Goal: Task Accomplishment & Management: Use online tool/utility

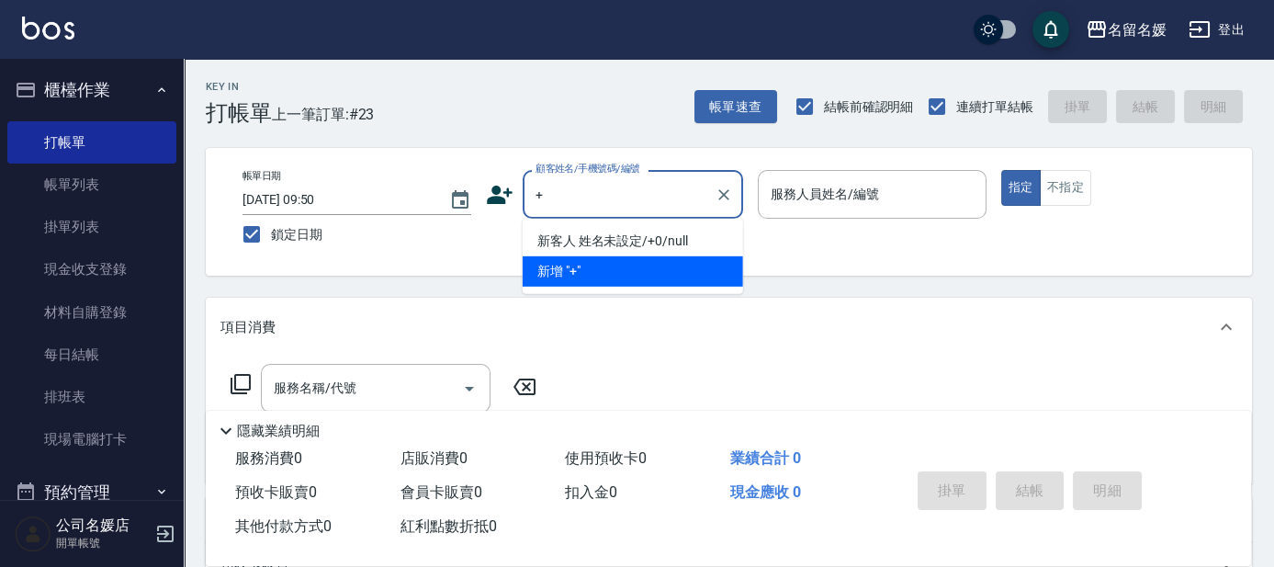
type input "新客人 姓名未設定/+0/null"
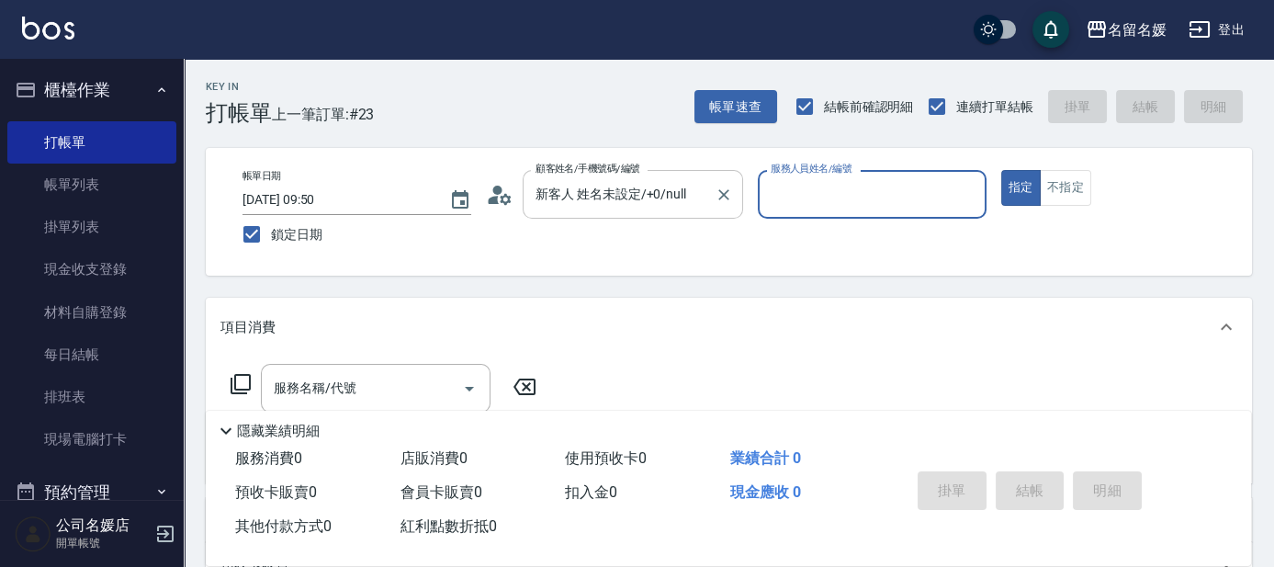
click at [692, 197] on input "新客人 姓名未設定/+0/null" at bounding box center [619, 194] width 176 height 32
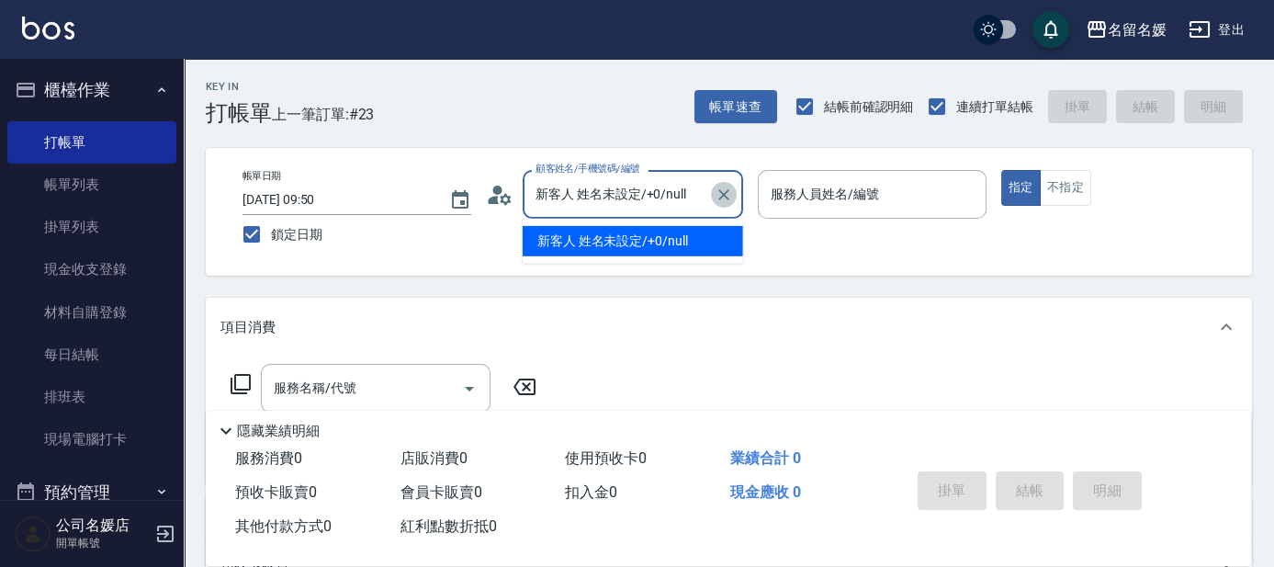
click at [729, 188] on icon "Clear" at bounding box center [724, 195] width 18 height 18
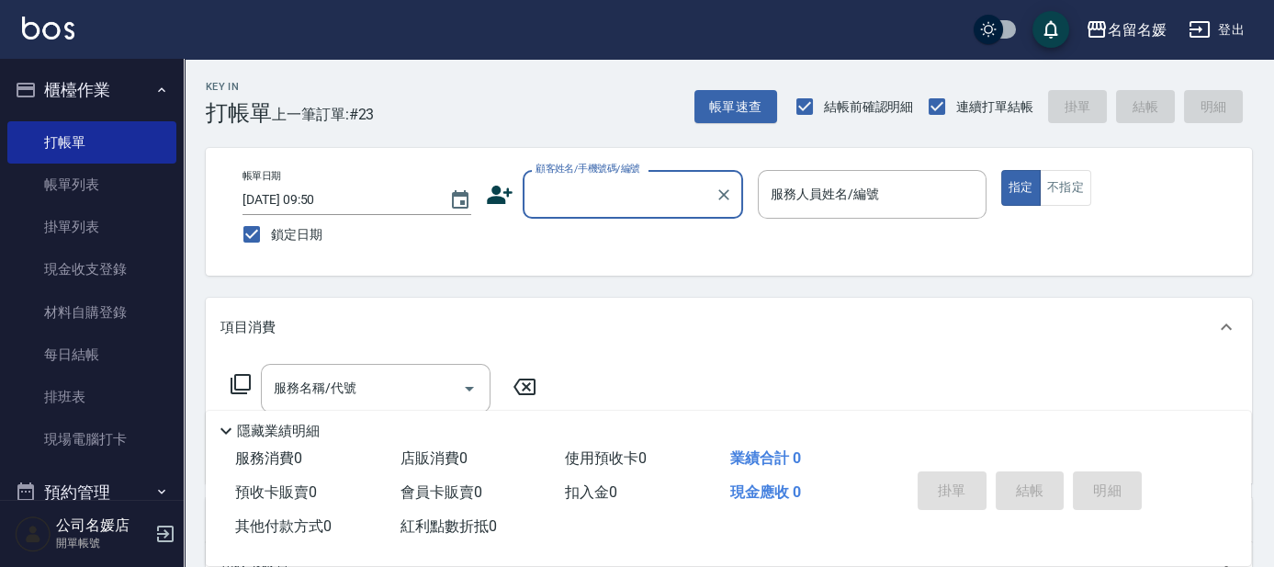
click at [684, 198] on input "顧客姓名/手機號碼/編號" at bounding box center [619, 194] width 176 height 32
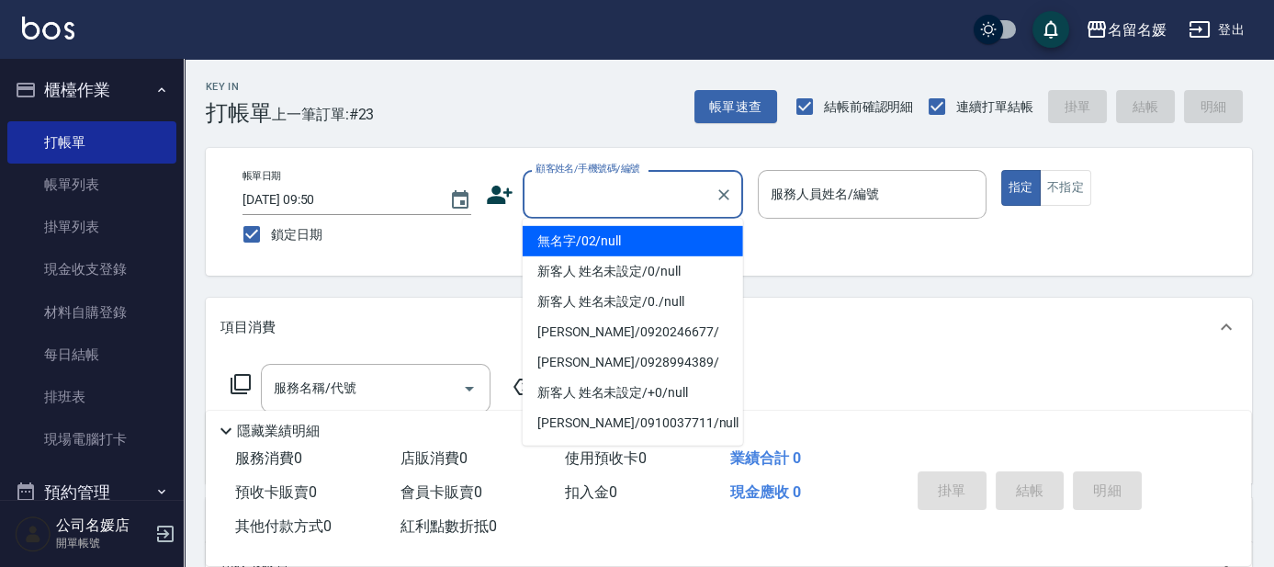
click at [621, 188] on input "顧客姓名/手機號碼/編號" at bounding box center [619, 194] width 176 height 32
drag, startPoint x: 632, startPoint y: 240, endPoint x: 896, endPoint y: 220, distance: 265.3
click at [633, 240] on li "無名字/02/null" at bounding box center [633, 241] width 220 height 30
type input "無名字/02/null"
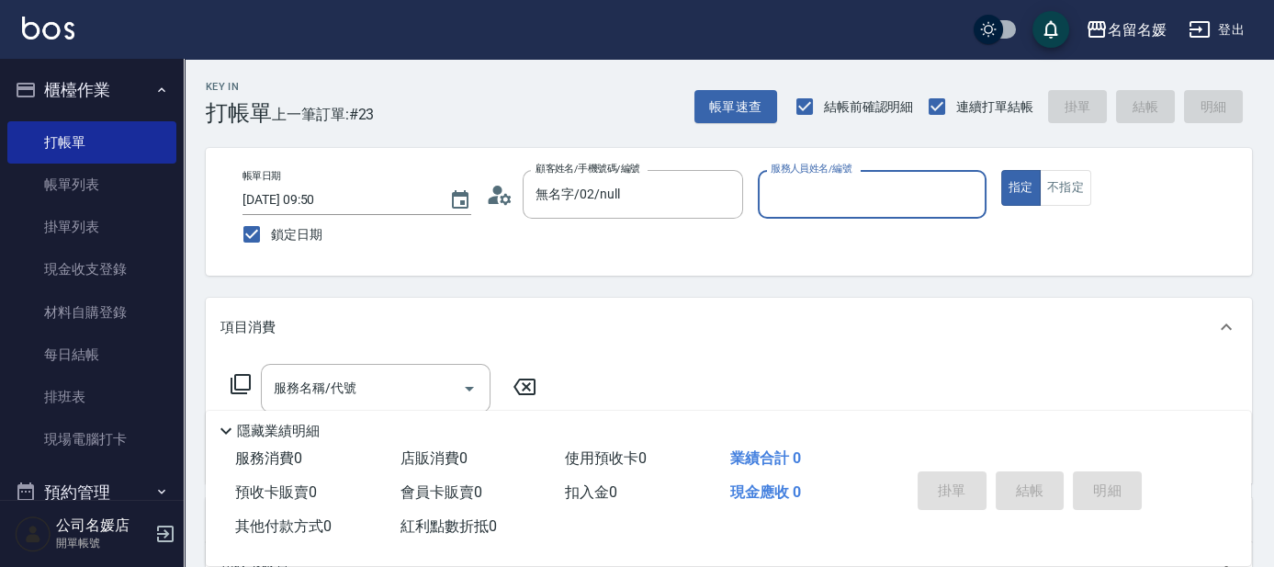
click at [905, 218] on div "服務人員姓名/編號" at bounding box center [872, 194] width 229 height 49
click at [908, 204] on input "服務人員姓名/編號" at bounding box center [872, 194] width 212 height 32
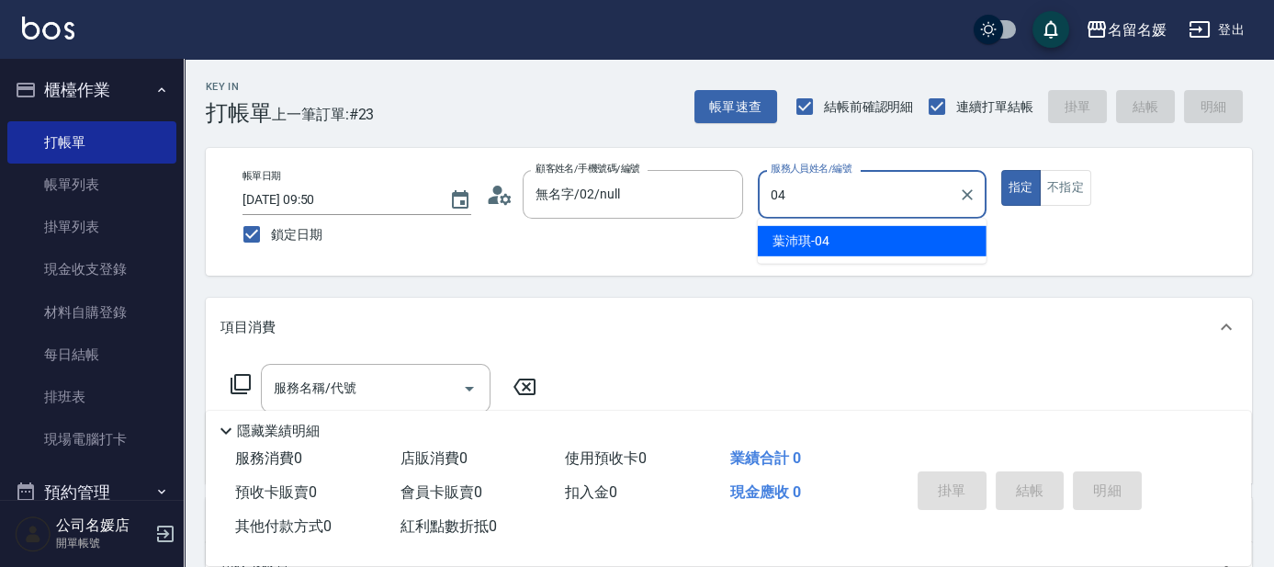
type input "04"
type button "true"
type input "[PERSON_NAME]-04"
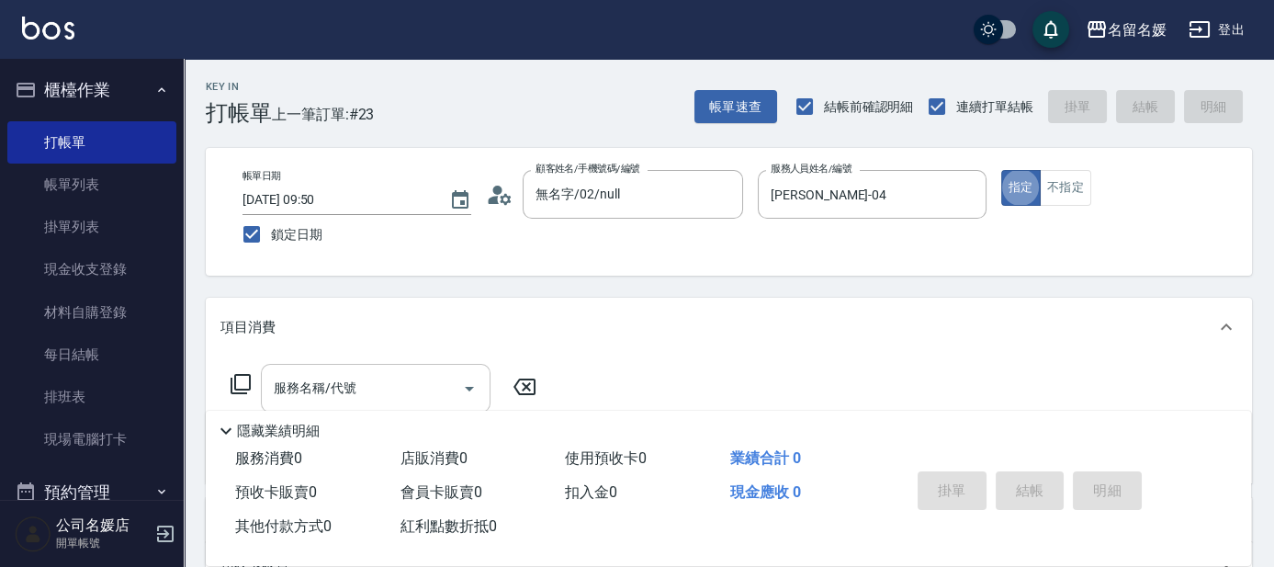
click at [392, 377] on input "服務名稱/代號" at bounding box center [362, 388] width 186 height 32
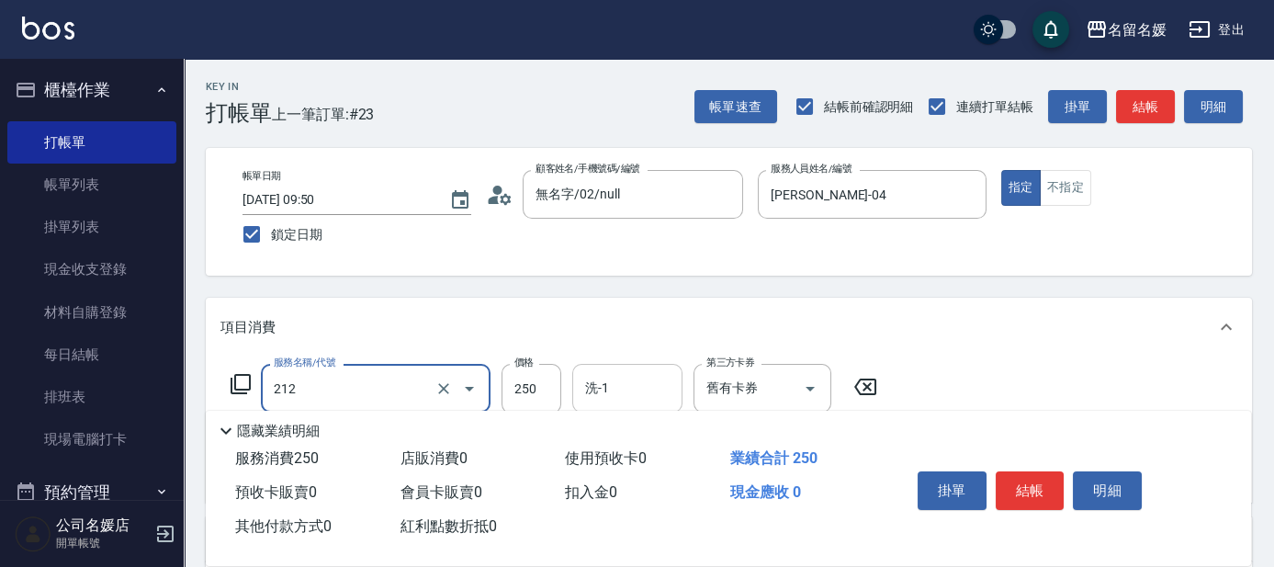
click at [590, 389] on div "洗-1 洗-1" at bounding box center [627, 388] width 110 height 49
type input "洗髮券-(卡)250(212)"
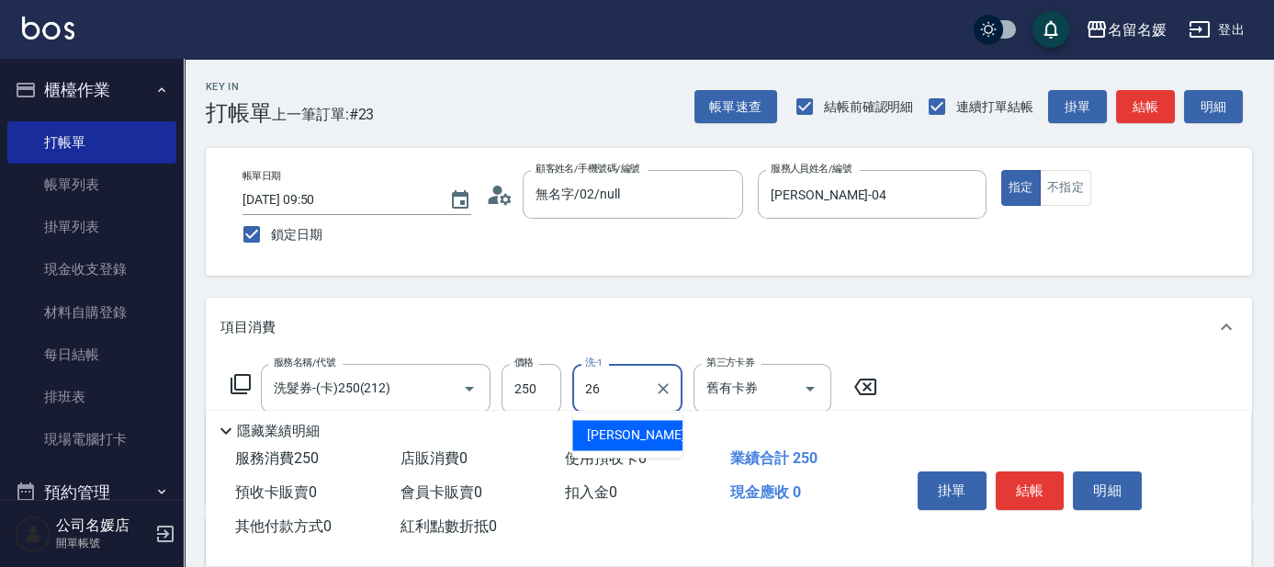
type input "[PERSON_NAME]-26"
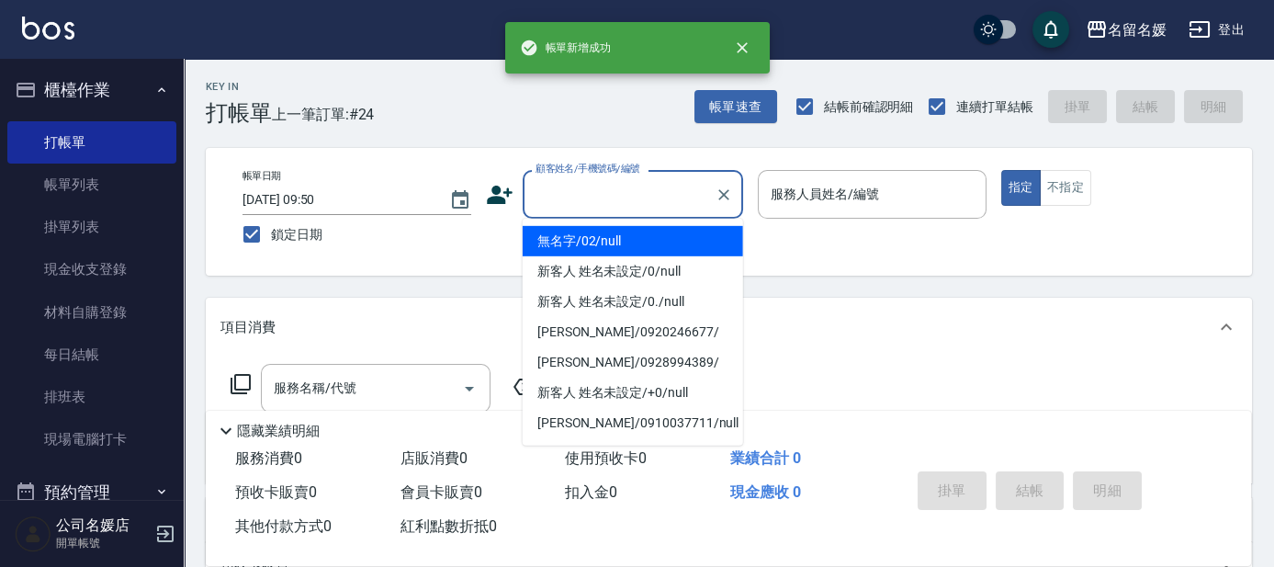
click at [617, 192] on input "顧客姓名/手機號碼/編號" at bounding box center [619, 194] width 176 height 32
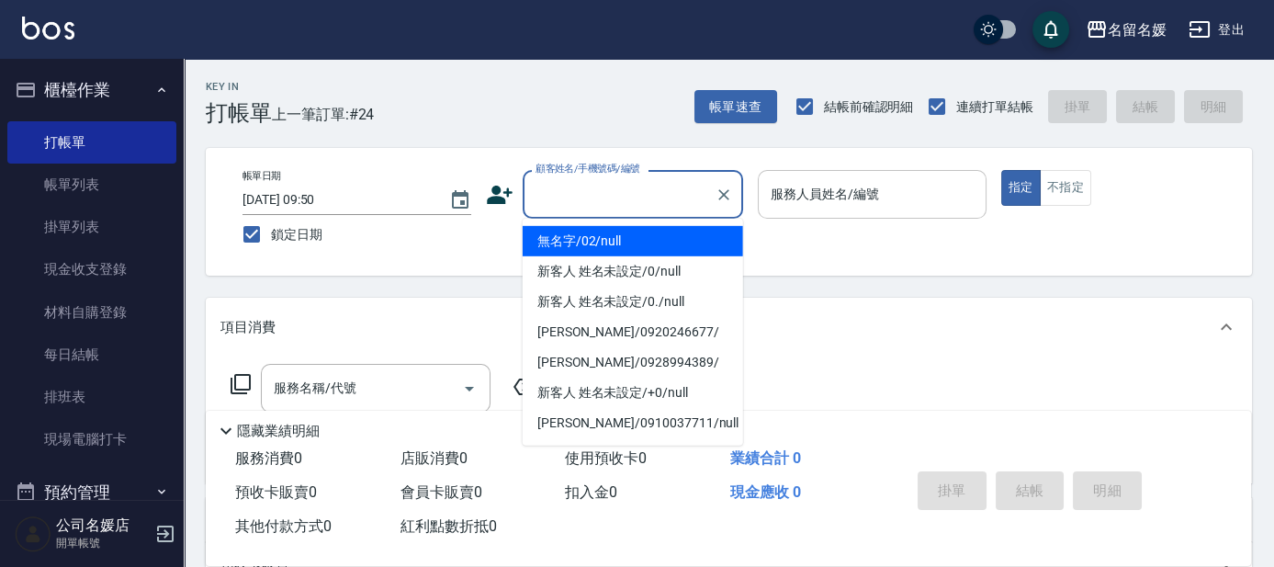
drag, startPoint x: 617, startPoint y: 241, endPoint x: 835, endPoint y: 211, distance: 219.7
click at [617, 242] on li "無名字/02/null" at bounding box center [633, 241] width 220 height 30
type input "無名字/02/null"
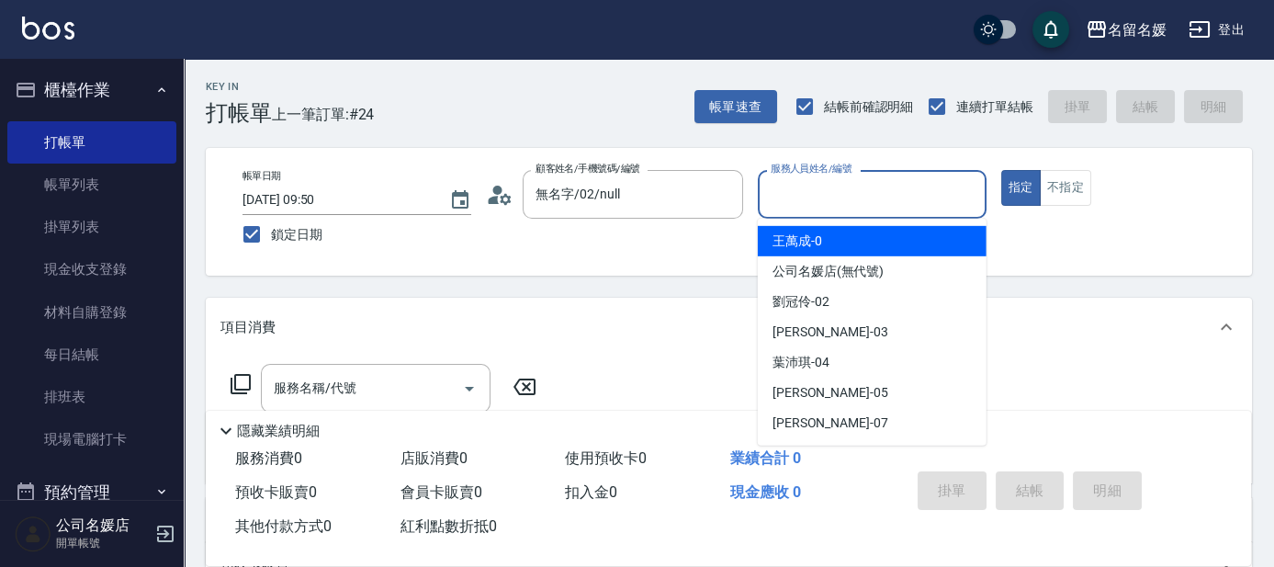
click at [850, 204] on input "服務人員姓名/編號" at bounding box center [872, 194] width 212 height 32
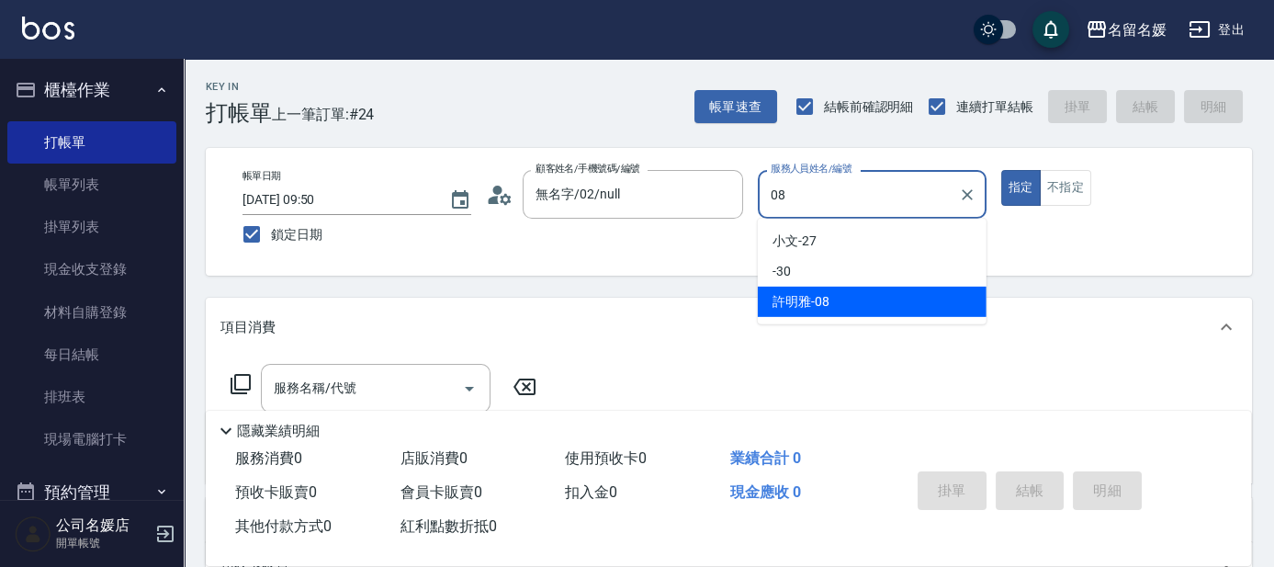
type input "[PERSON_NAME]-08"
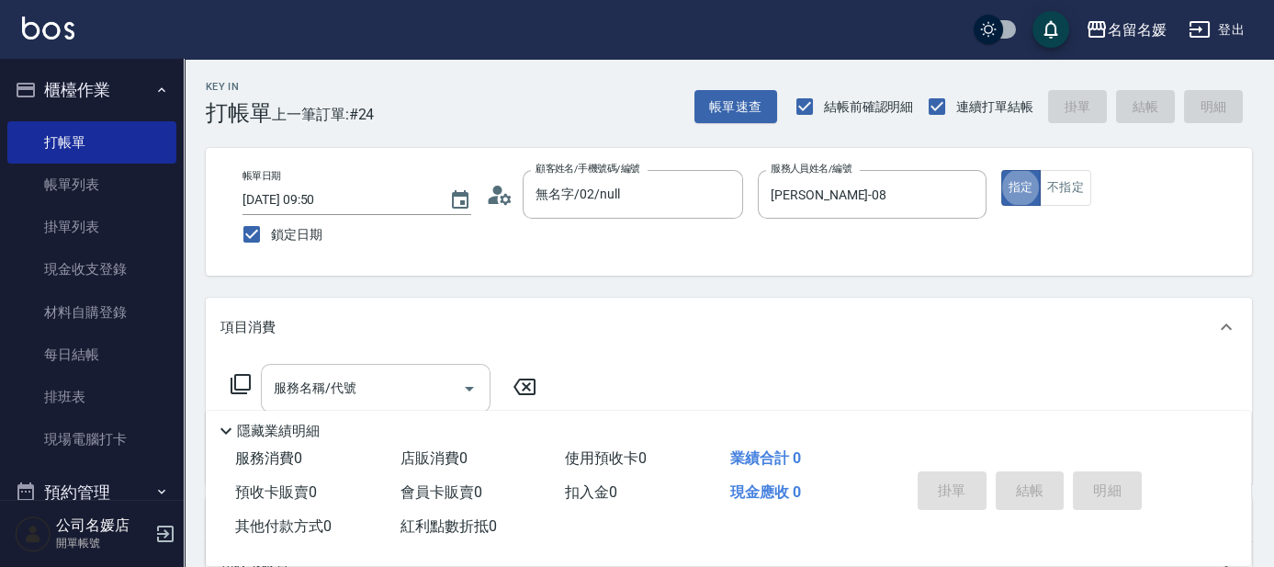
click at [357, 375] on input "服務名稱/代號" at bounding box center [362, 388] width 186 height 32
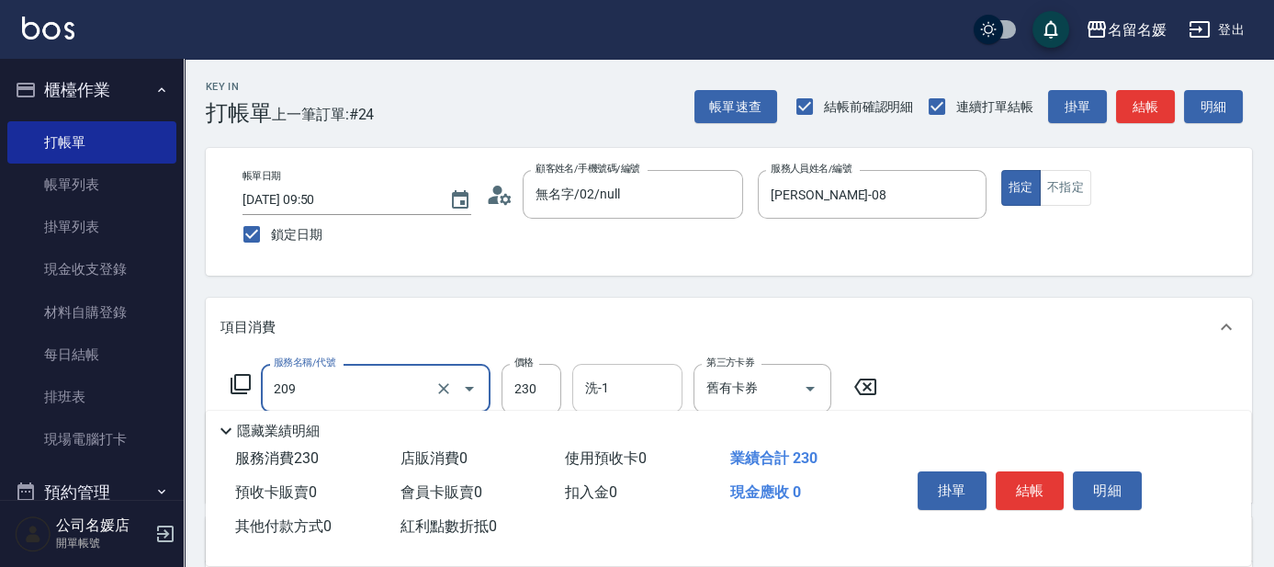
type input "洗髮券-(卡)230(209)"
click at [604, 386] on div "洗-1 洗-1" at bounding box center [627, 388] width 110 height 49
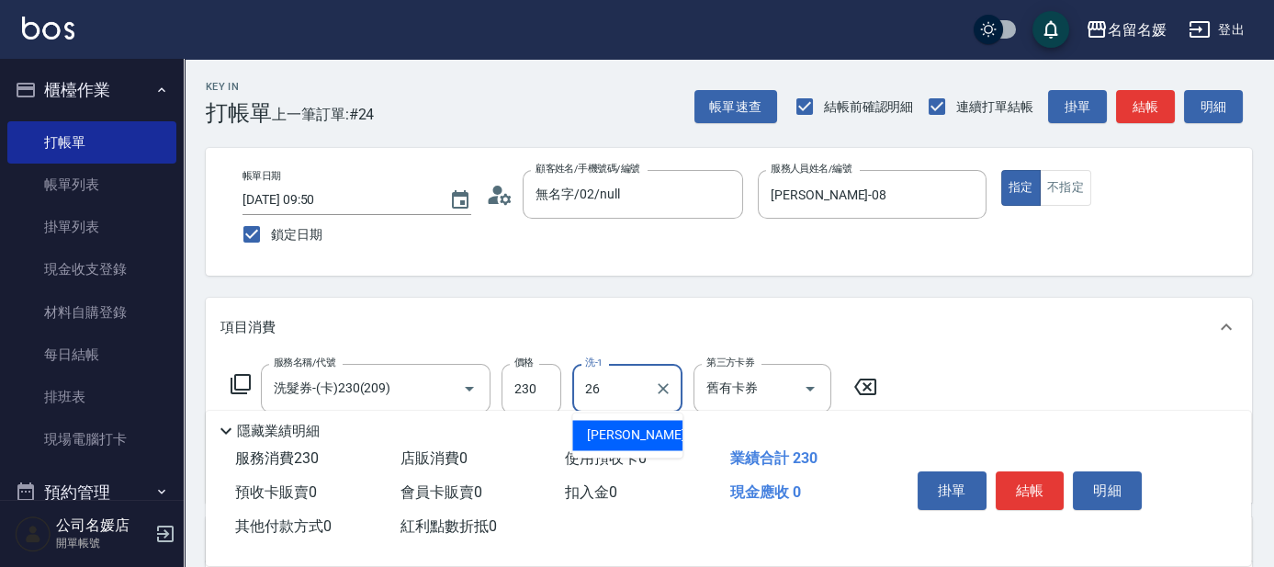
type input "[PERSON_NAME]-26"
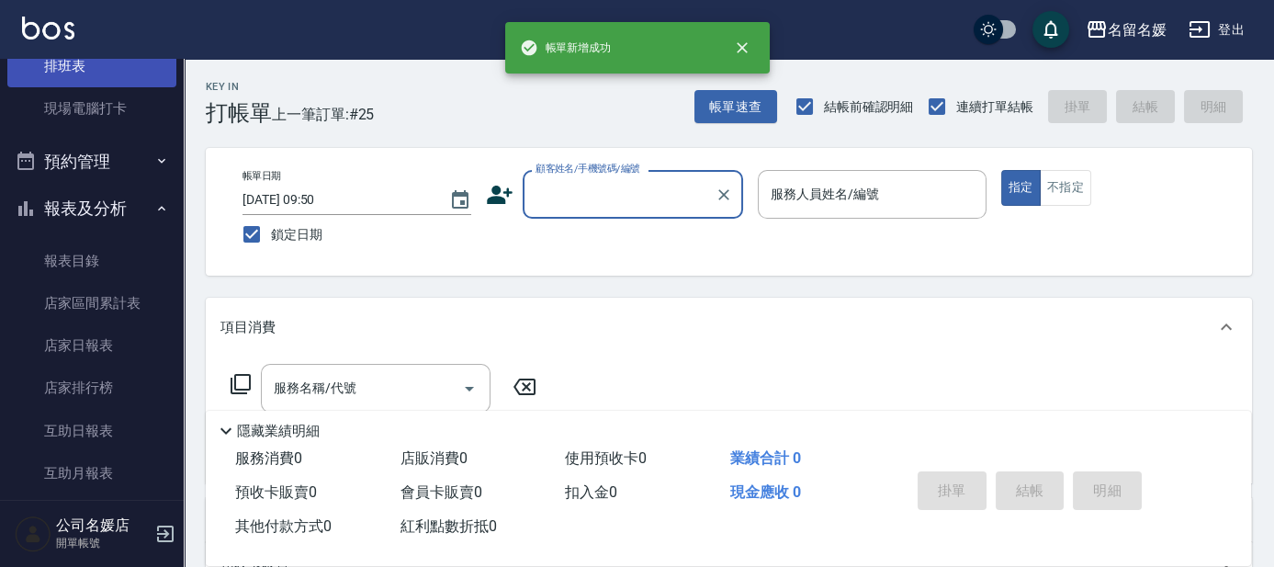
scroll to position [333, 0]
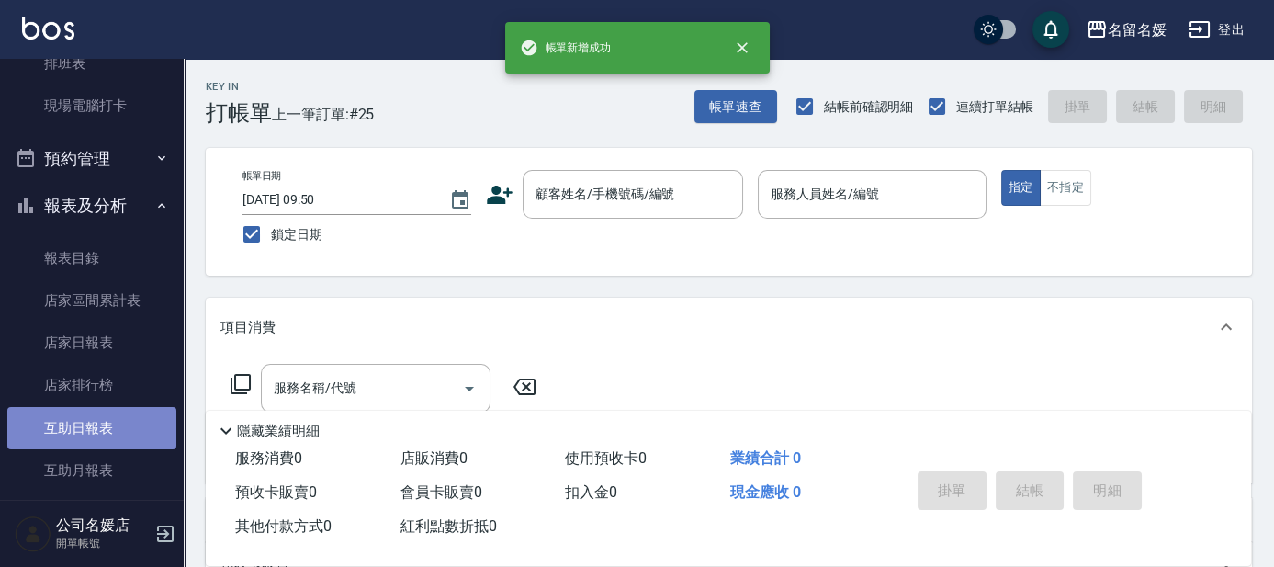
click at [96, 422] on link "互助日報表" at bounding box center [91, 428] width 169 height 42
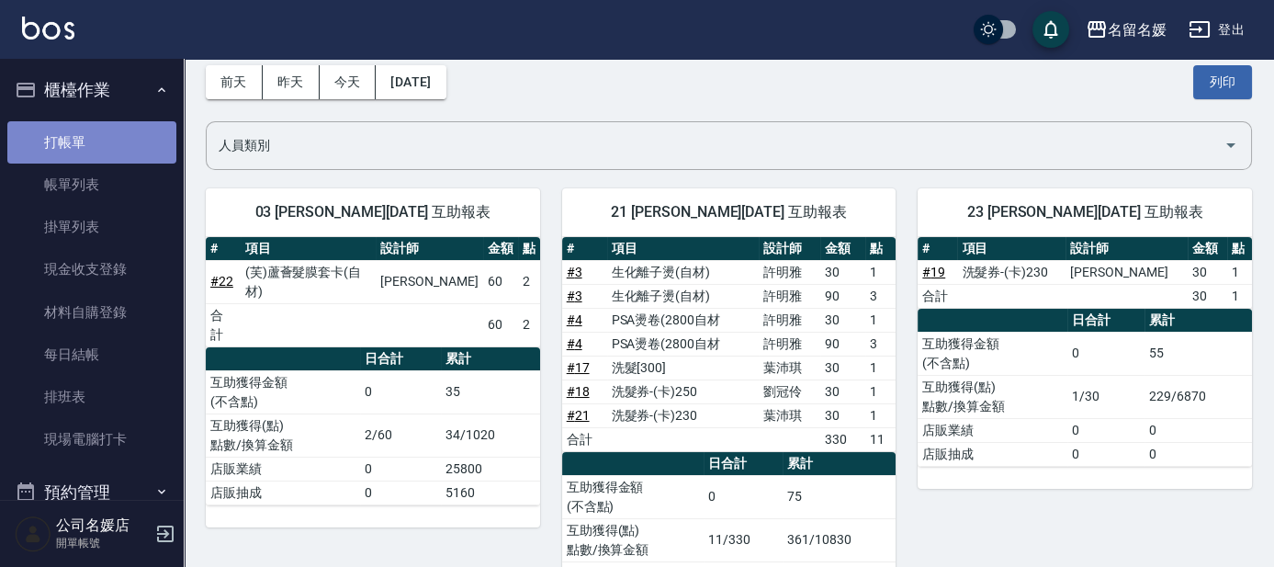
click at [96, 133] on link "打帳單" at bounding box center [91, 142] width 169 height 42
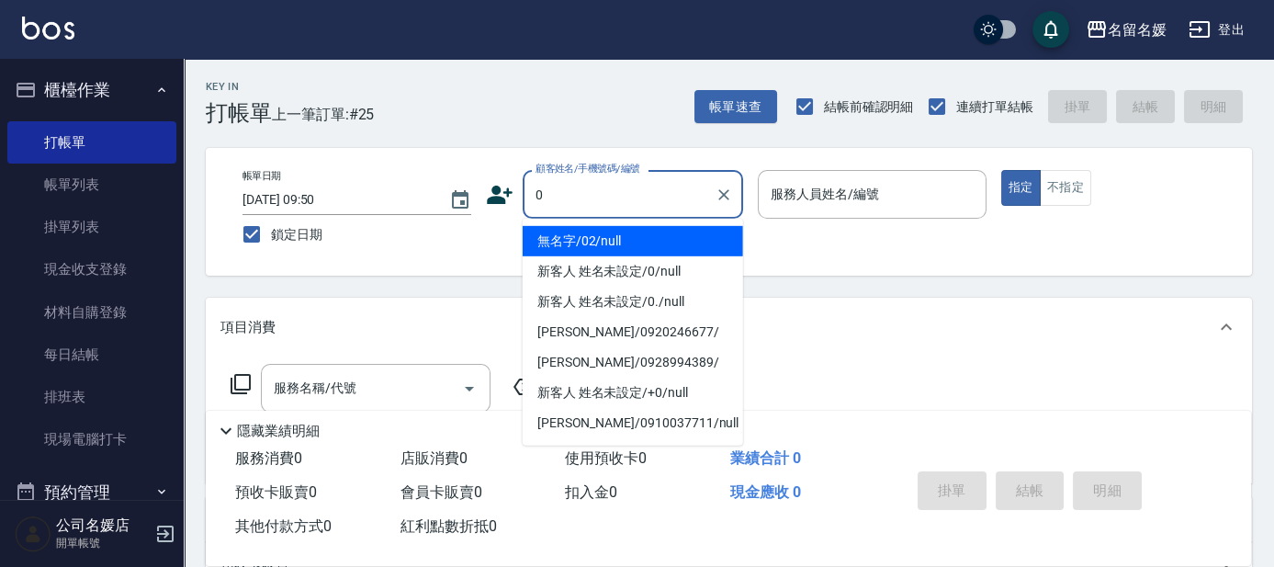
type input "0"
type input "無名字/02/null"
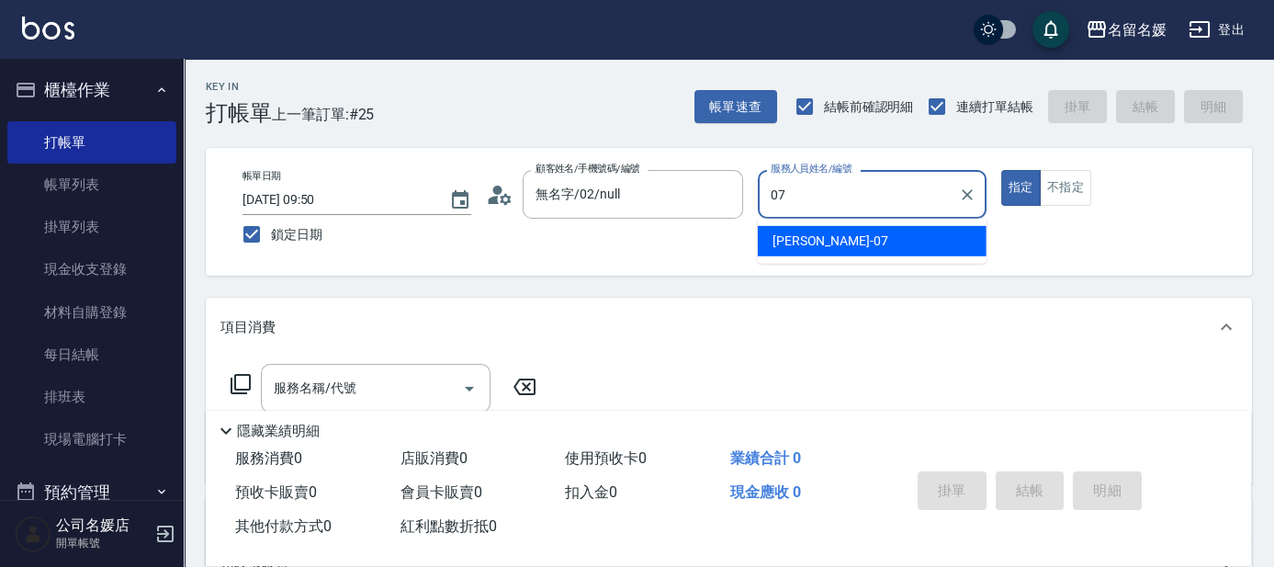
type input "07"
type button "true"
type input "[PERSON_NAME]-07"
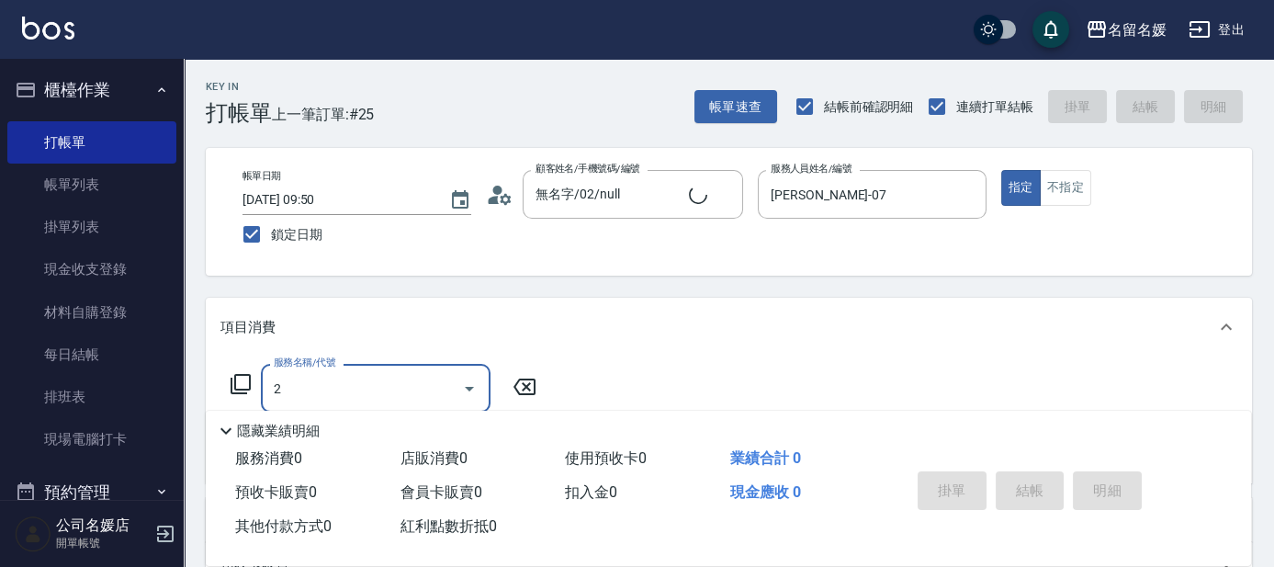
type input "20"
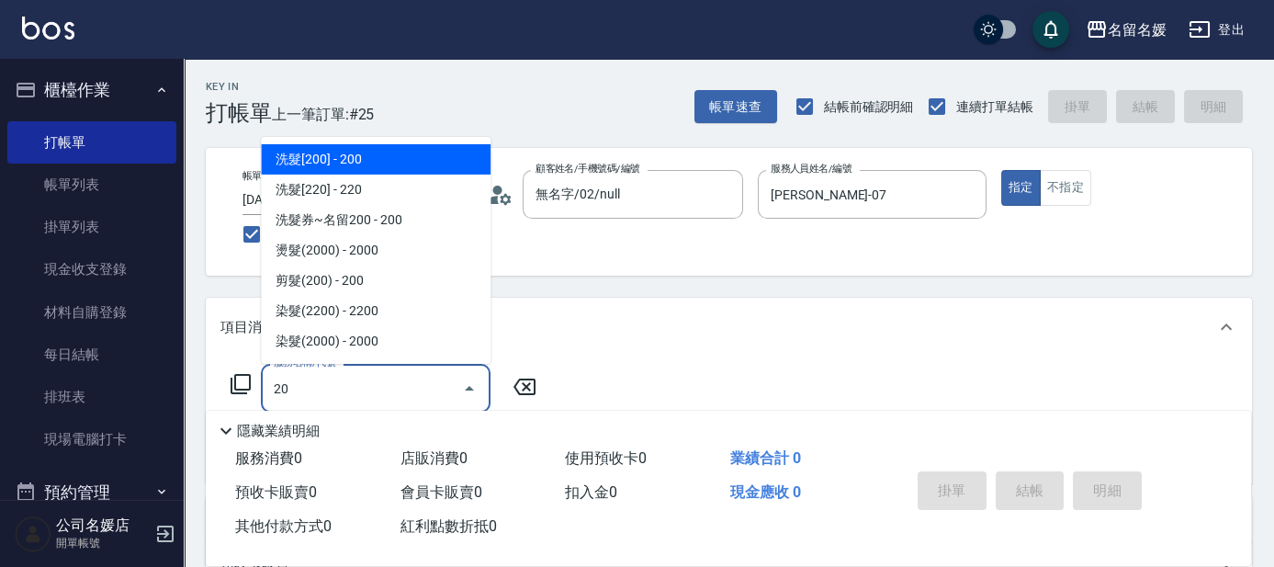
type input "新客人 姓名未設定/0/null"
type input "2"
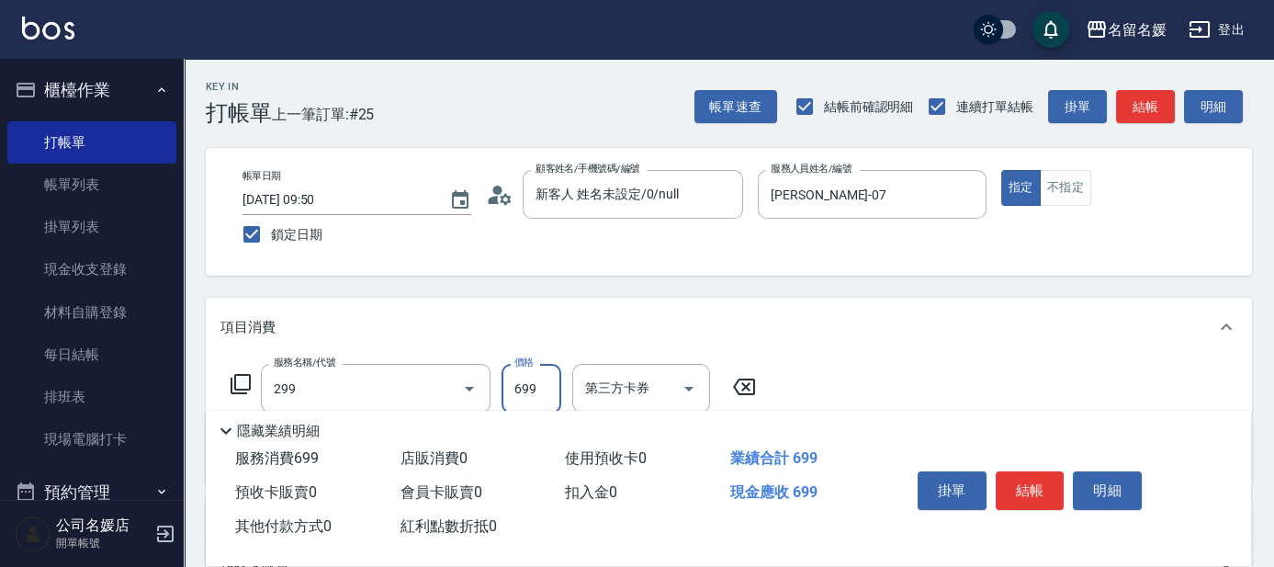
type input "滾珠洗髮699(299)"
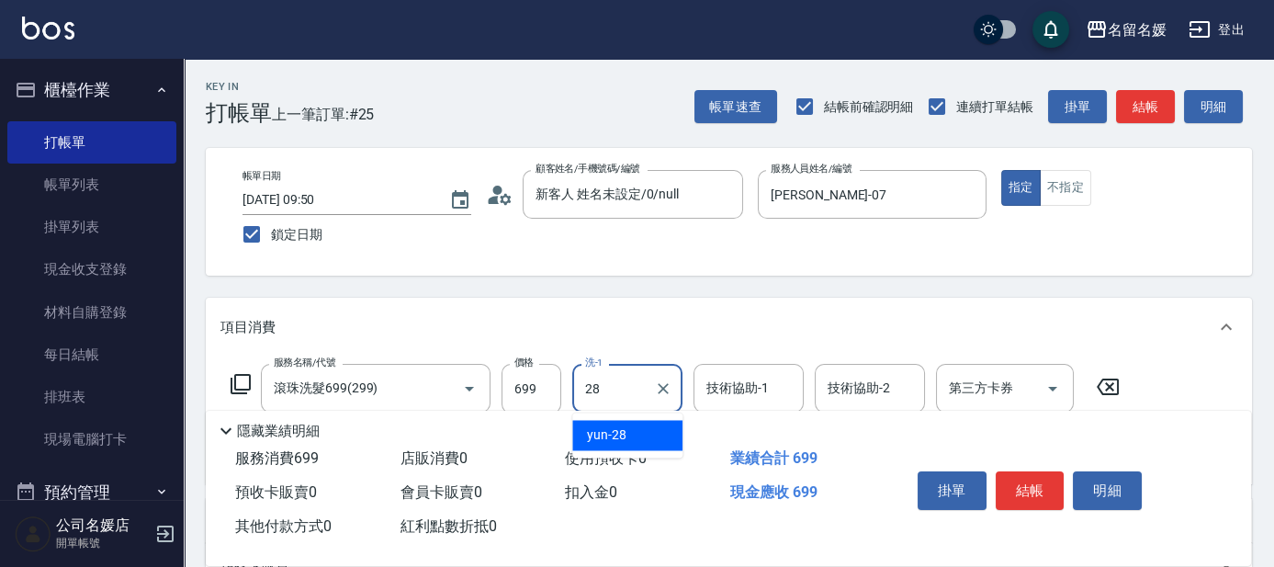
type input "yun-28"
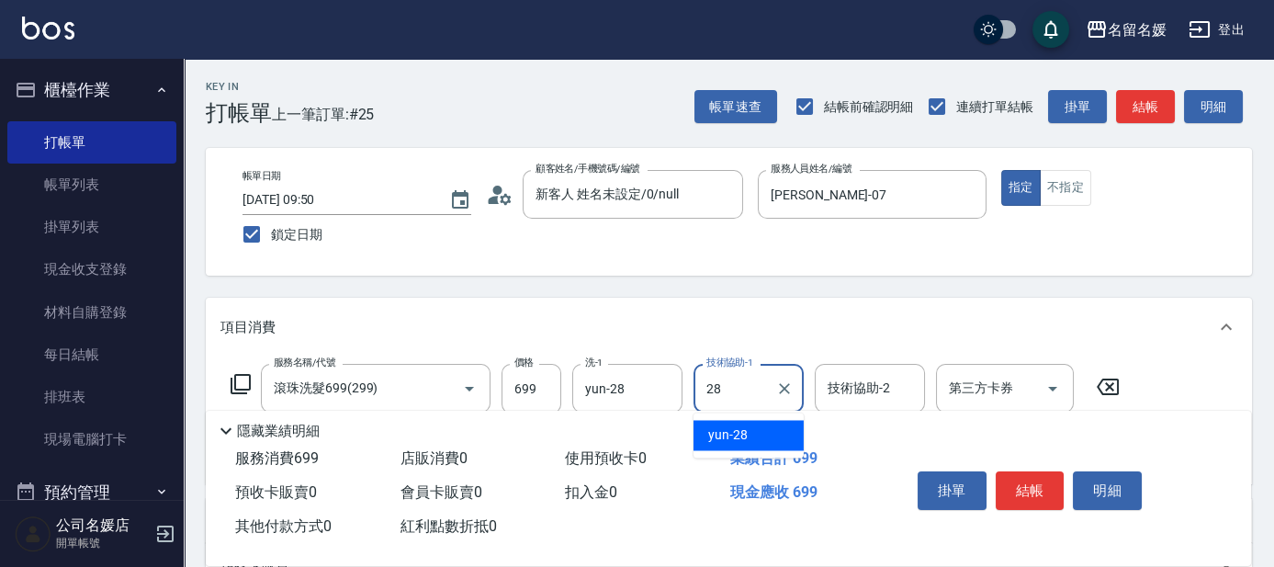
type input "yun-28"
type input "[PERSON_NAME].玻酸.晶膜.水療(635)"
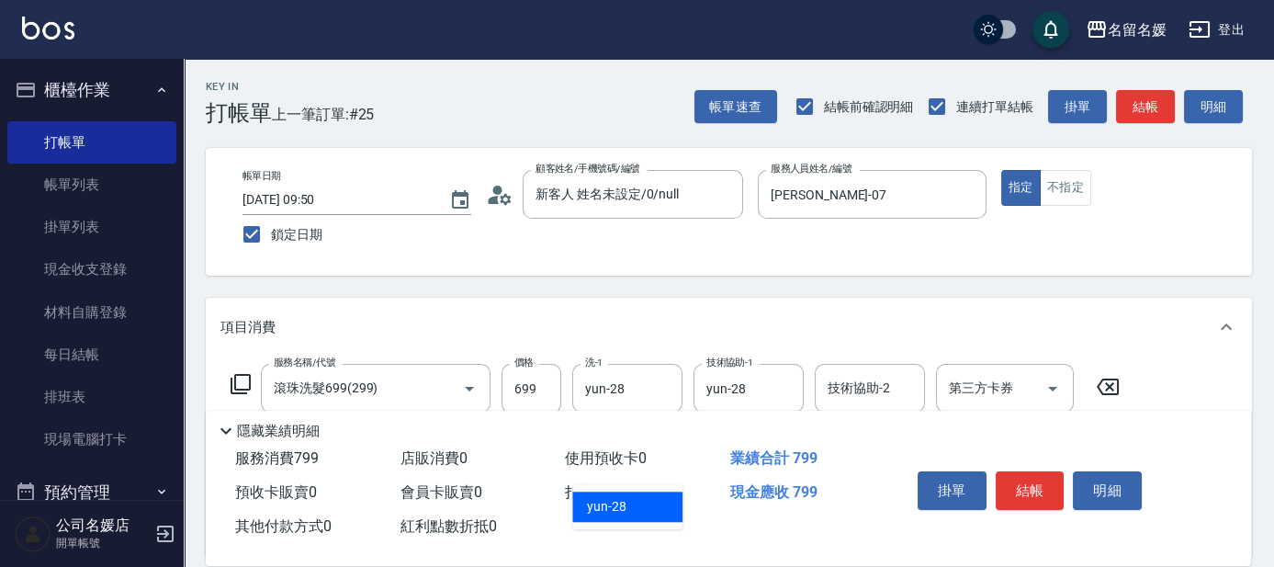
type input "yun-28"
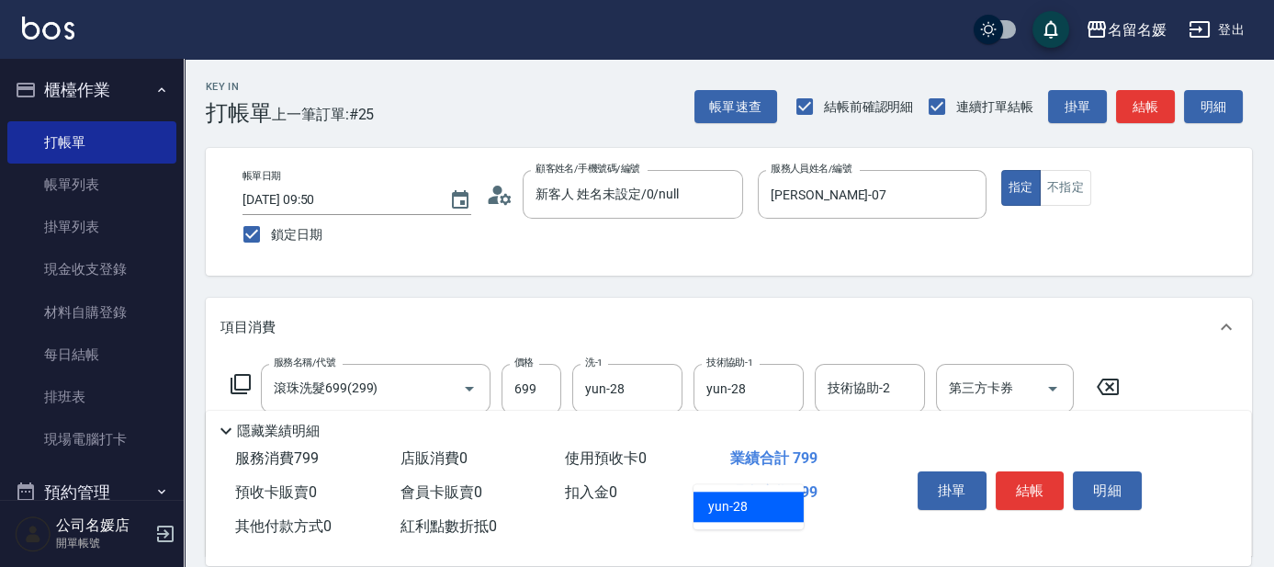
type input "yun-28"
